Goal: Information Seeking & Learning: Learn about a topic

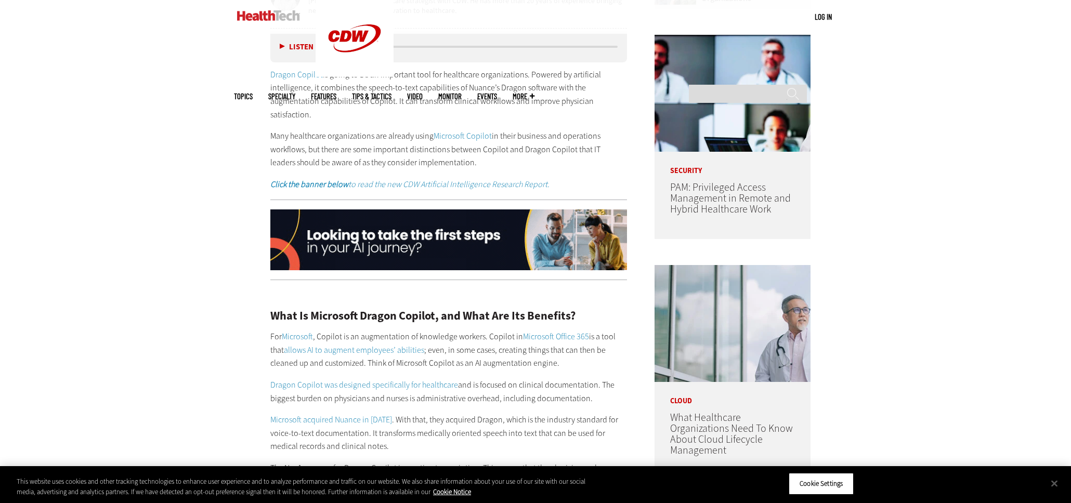
scroll to position [780, 0]
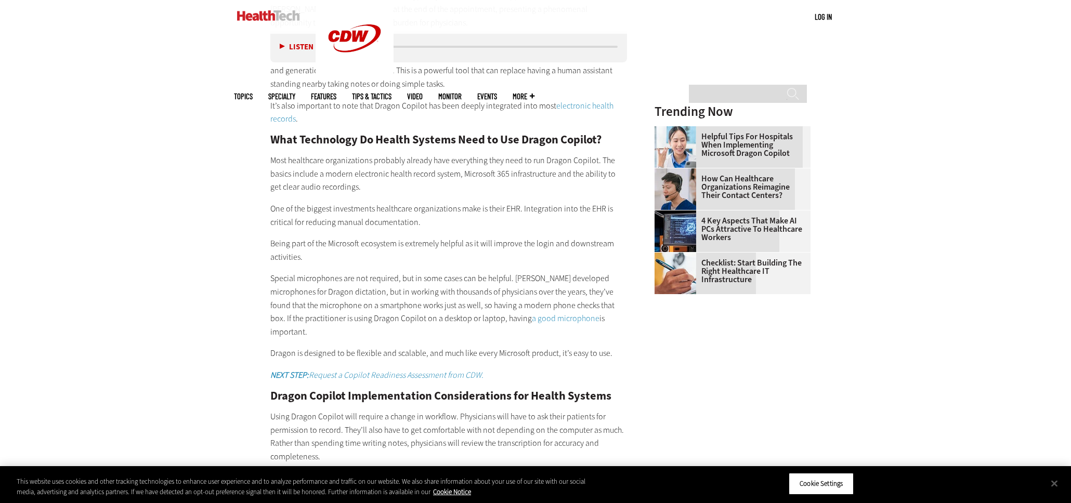
scroll to position [1300, 0]
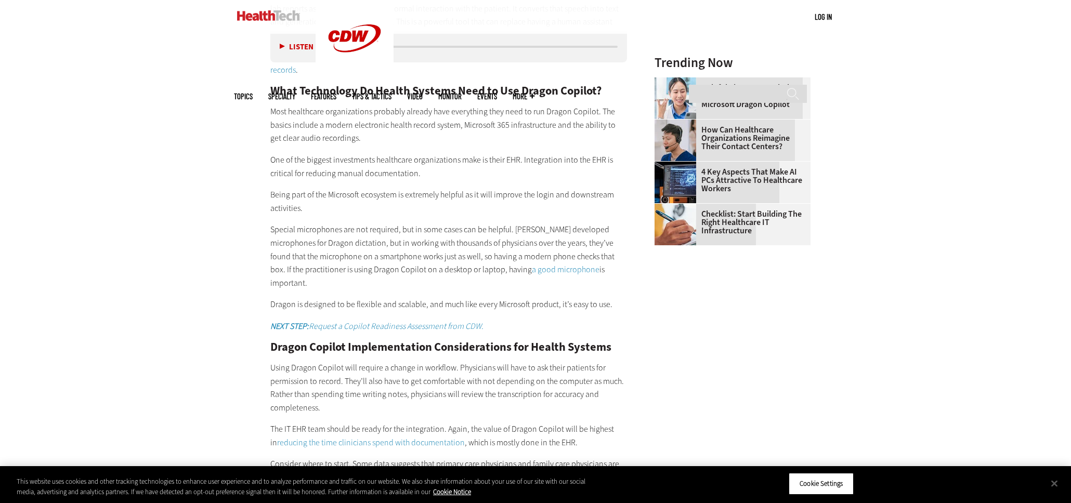
drag, startPoint x: 275, startPoint y: 159, endPoint x: 424, endPoint y: 177, distance: 150.4
click at [424, 177] on p "One of the biggest investments healthcare organizations make is their EHR. Inte…" at bounding box center [448, 166] width 357 height 27
click at [353, 193] on p "Being part of the Microsoft ecosystem is extremely helpful as it will improve t…" at bounding box center [448, 201] width 357 height 27
drag, startPoint x: 434, startPoint y: 173, endPoint x: 250, endPoint y: 165, distance: 184.8
click at [250, 165] on article "Jul 17 2025 Twitter Facebook LinkedIn Reddit Flipboard Email Artificial Intelli…" at bounding box center [439, 399] width 378 height 2388
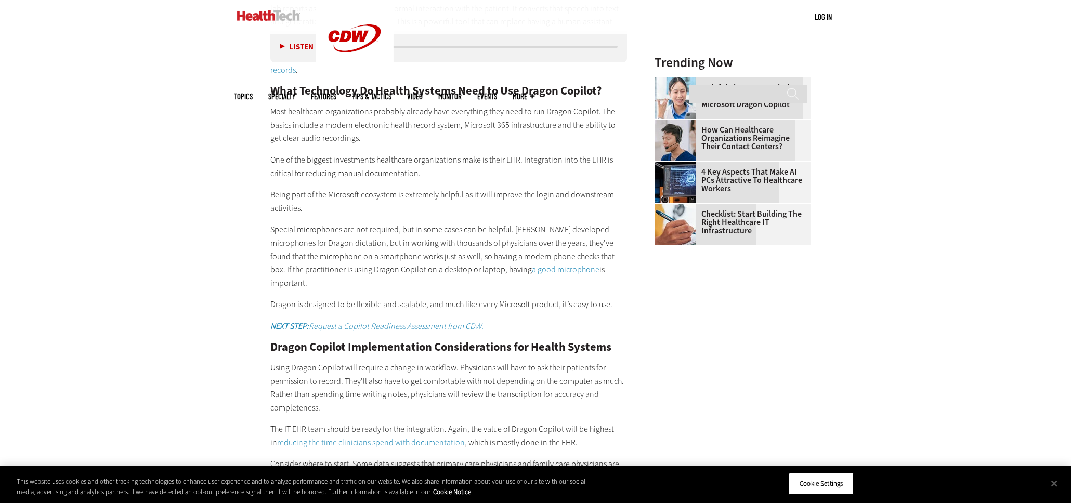
click at [341, 241] on p "Special microphones are not required, but in some cases can be helpful. Nuance …" at bounding box center [448, 256] width 357 height 67
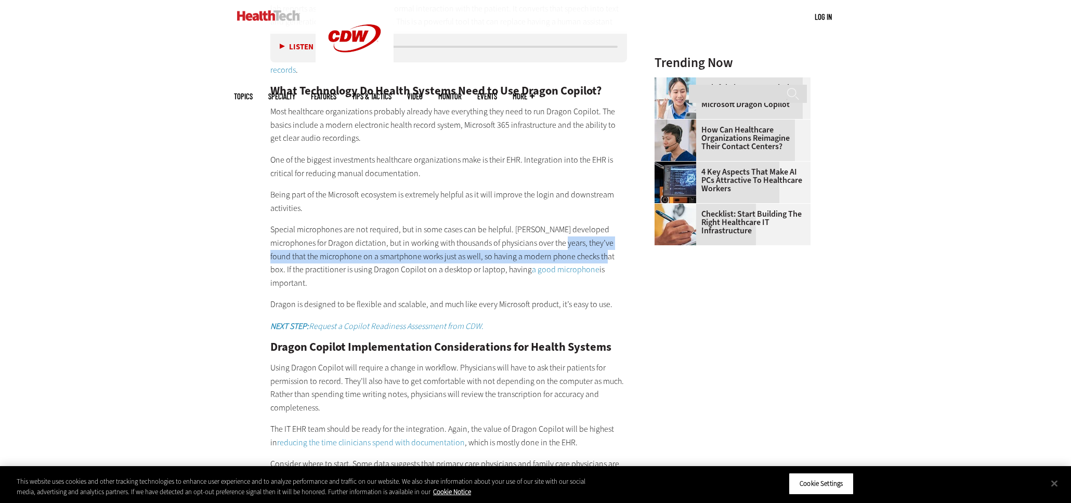
drag, startPoint x: 539, startPoint y: 242, endPoint x: 579, endPoint y: 258, distance: 43.2
click at [579, 258] on p "Special microphones are not required, but in some cases can be helpful. Nuance …" at bounding box center [448, 256] width 357 height 67
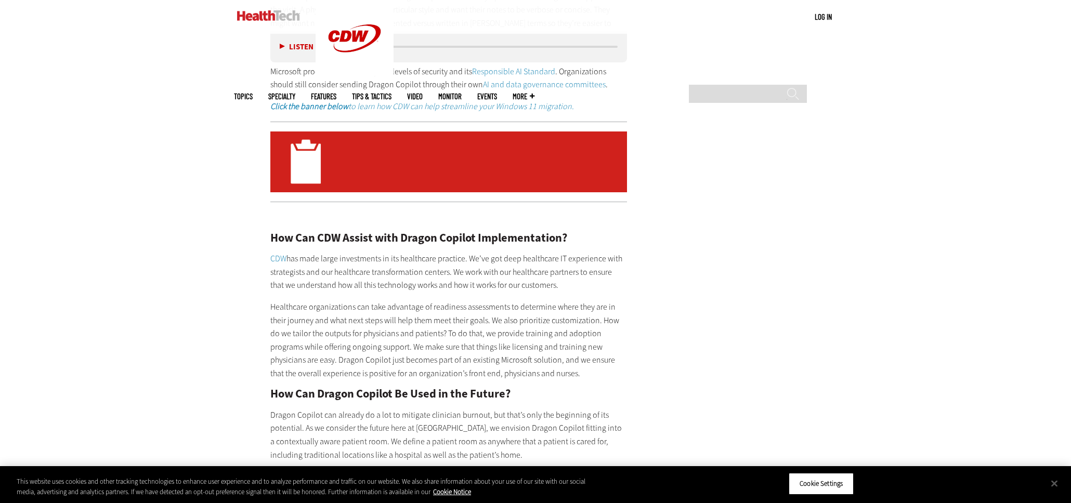
scroll to position [1872, 0]
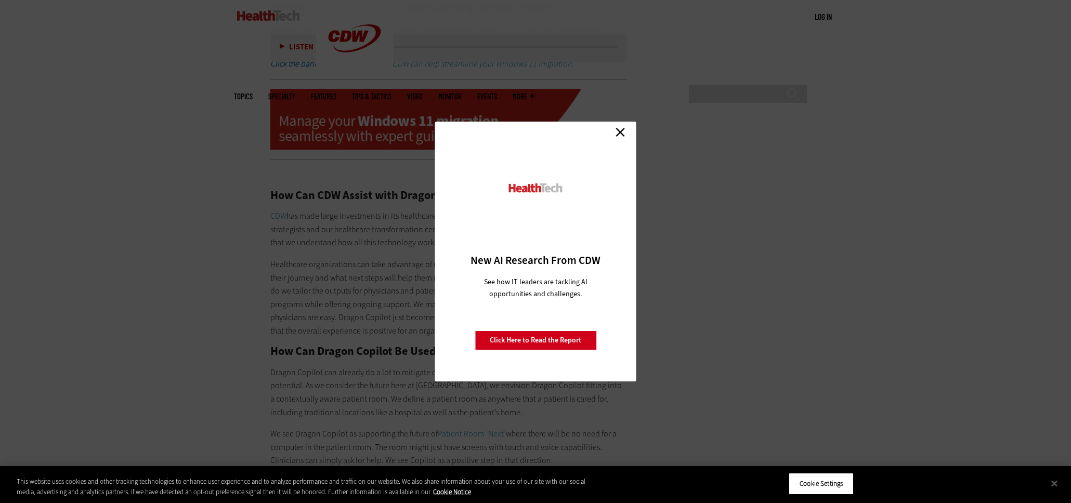
click at [618, 131] on link "Close" at bounding box center [621, 132] width 16 height 16
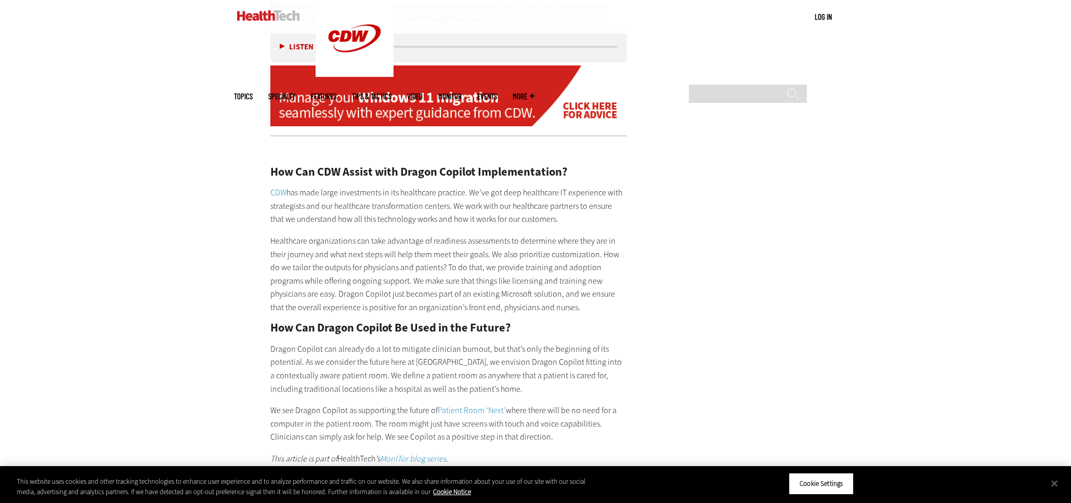
scroll to position [1976, 0]
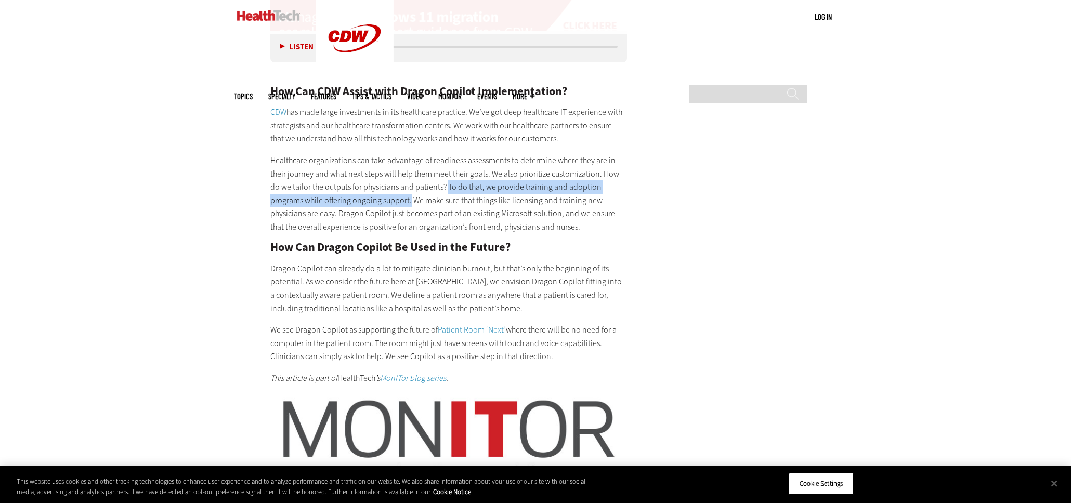
drag, startPoint x: 436, startPoint y: 172, endPoint x: 376, endPoint y: 191, distance: 63.3
click at [376, 191] on p "Healthcare organizations can take advantage of readiness assessments to determi…" at bounding box center [448, 194] width 357 height 80
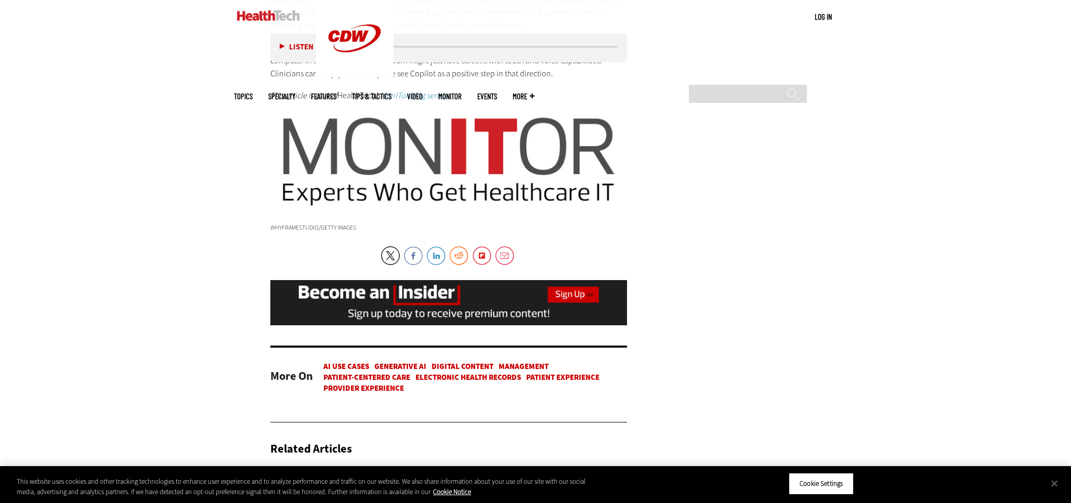
scroll to position [2392, 0]
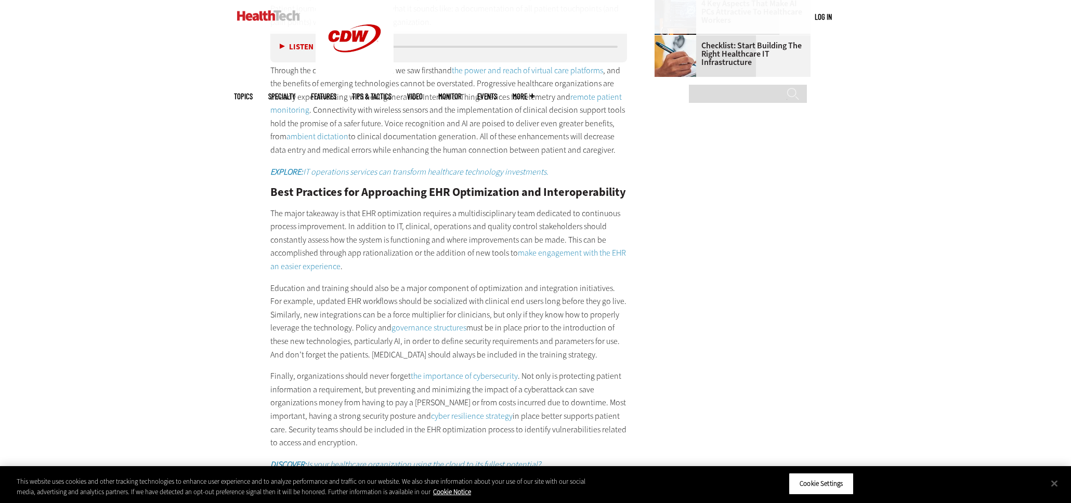
scroll to position [1560, 0]
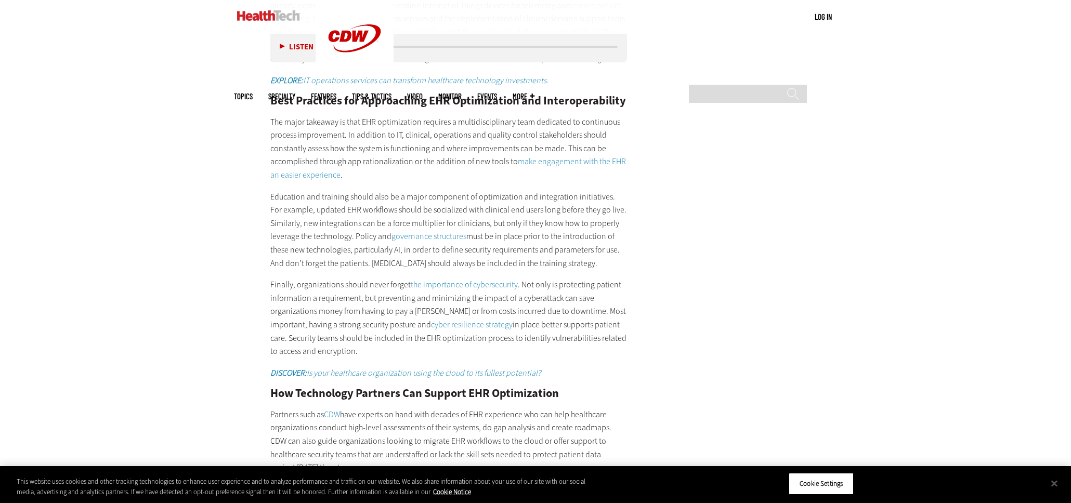
click at [462, 190] on p "Education and training should also be a major component of optimization and int…" at bounding box center [448, 230] width 357 height 80
click at [517, 205] on p "Education and training should also be a major component of optimization and int…" at bounding box center [448, 230] width 357 height 80
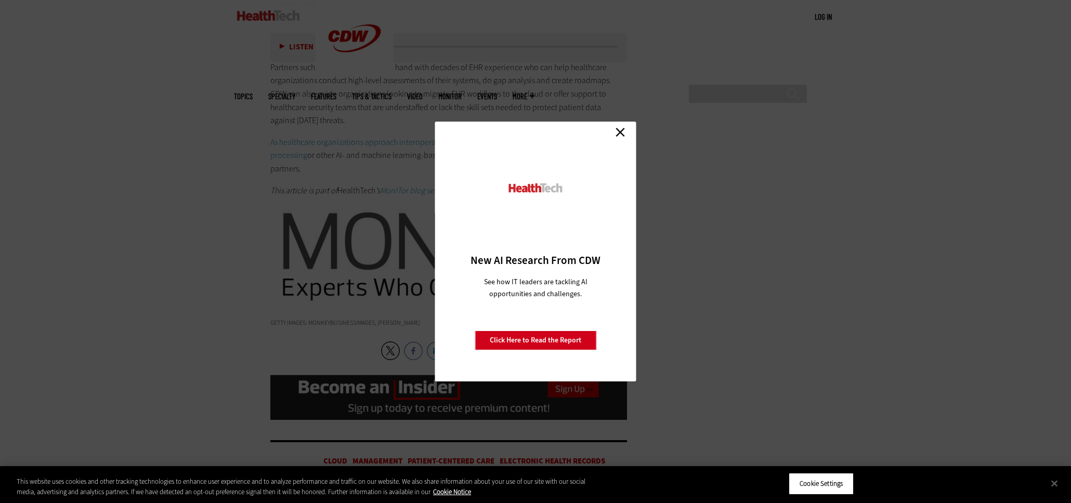
scroll to position [1924, 0]
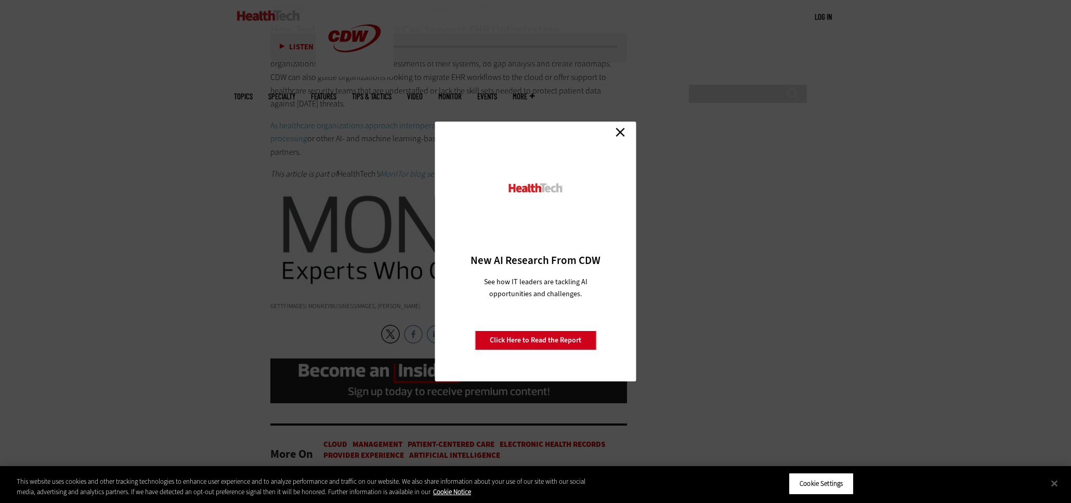
click at [619, 136] on link "Close" at bounding box center [621, 132] width 16 height 16
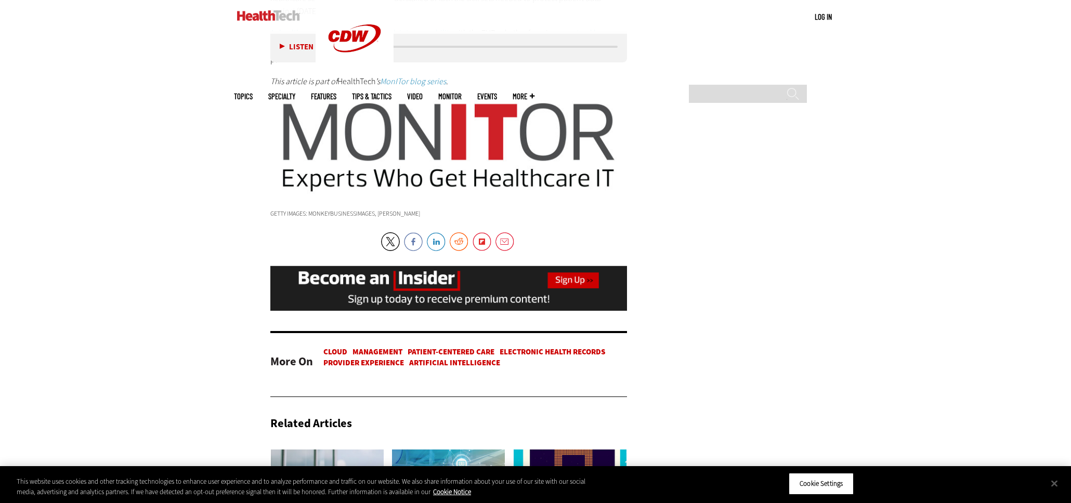
scroll to position [2132, 0]
